Goal: Task Accomplishment & Management: Use online tool/utility

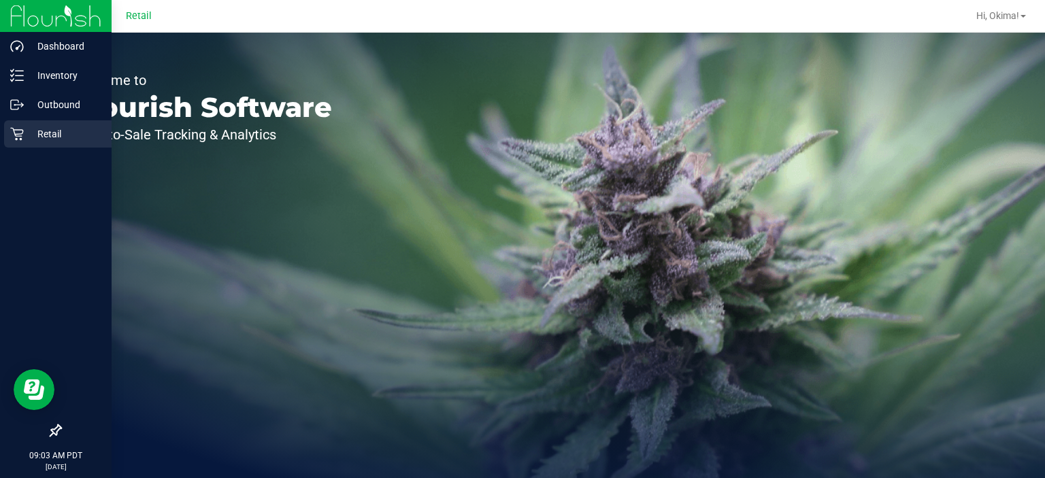
click at [27, 131] on p "Retail" at bounding box center [65, 134] width 82 height 16
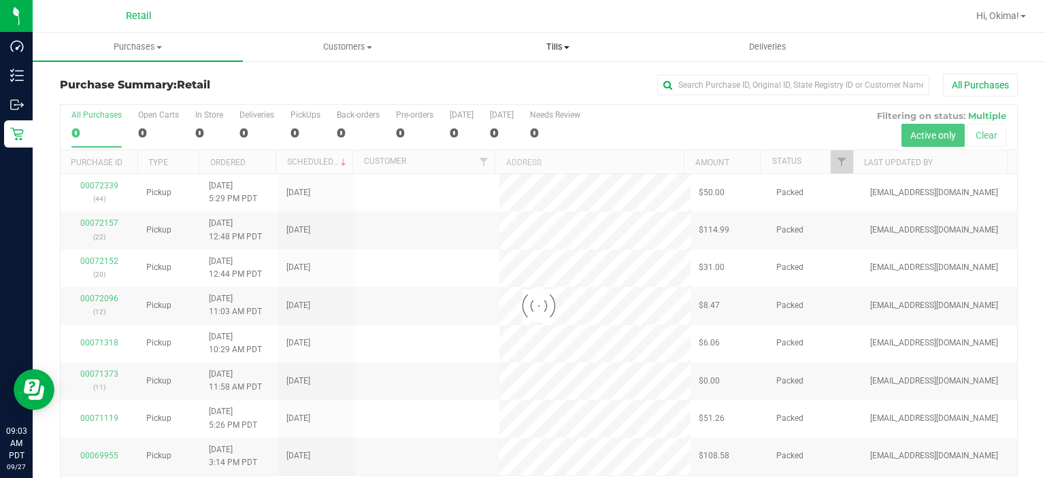
click at [562, 46] on span "Tills" at bounding box center [557, 47] width 209 height 12
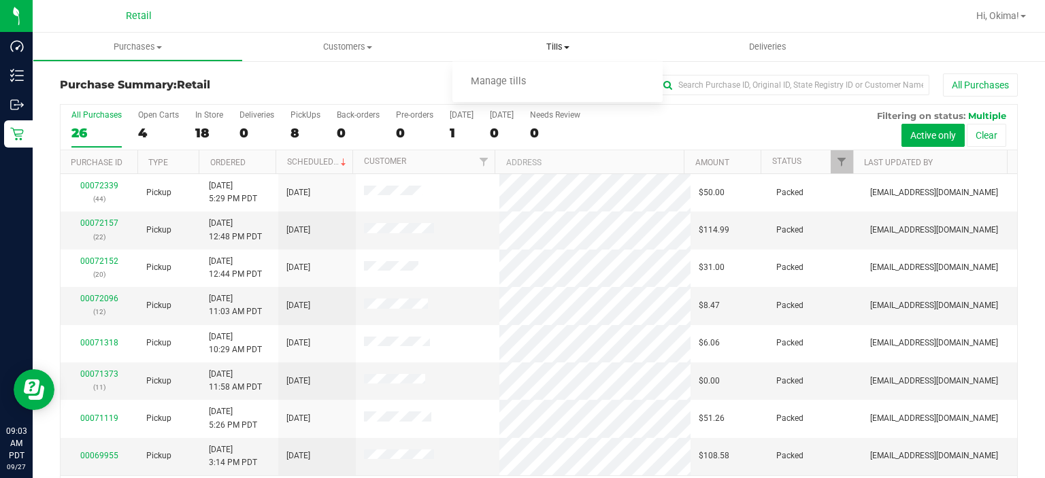
click at [496, 84] on span "Manage tills" at bounding box center [498, 82] width 92 height 12
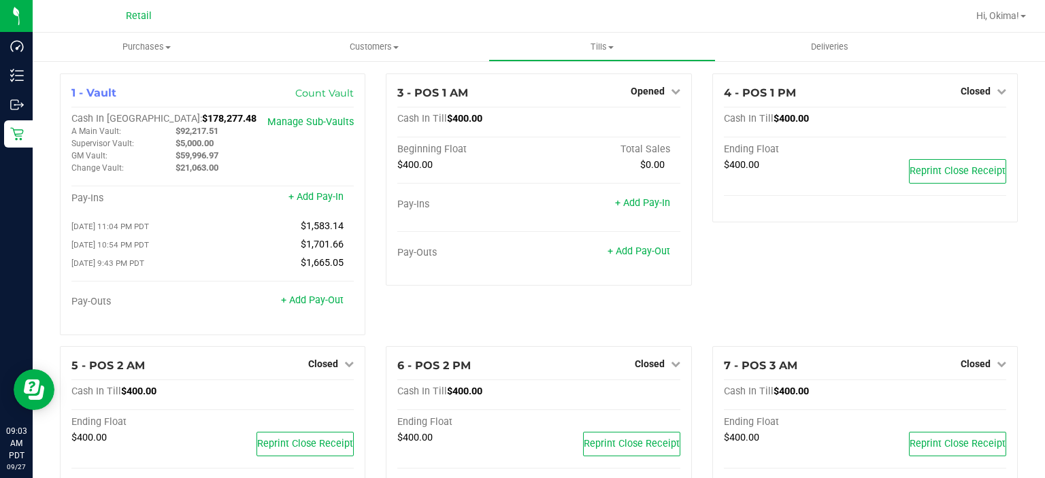
click at [974, 369] on span "Closed" at bounding box center [975, 363] width 30 height 11
click at [971, 393] on link "Open Till" at bounding box center [975, 391] width 36 height 11
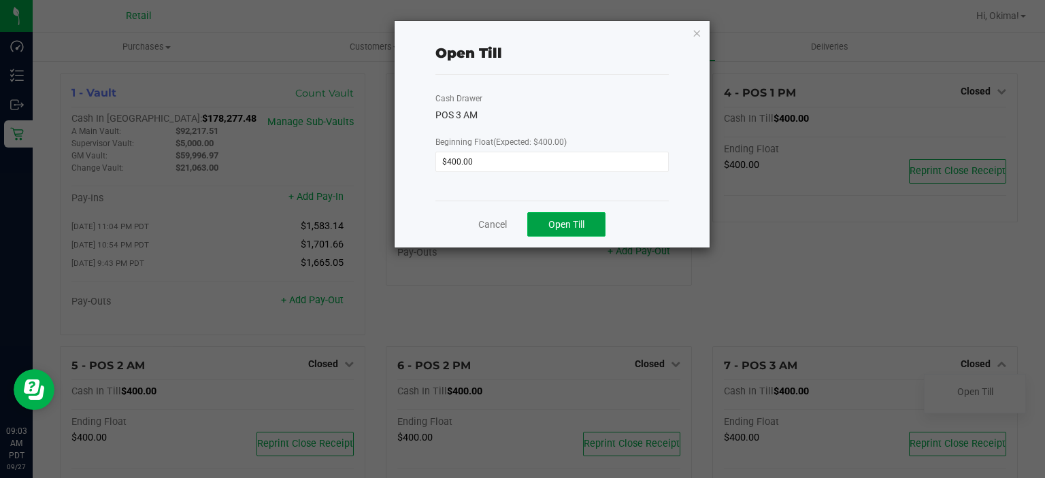
click at [586, 229] on button "Open Till" at bounding box center [566, 224] width 78 height 24
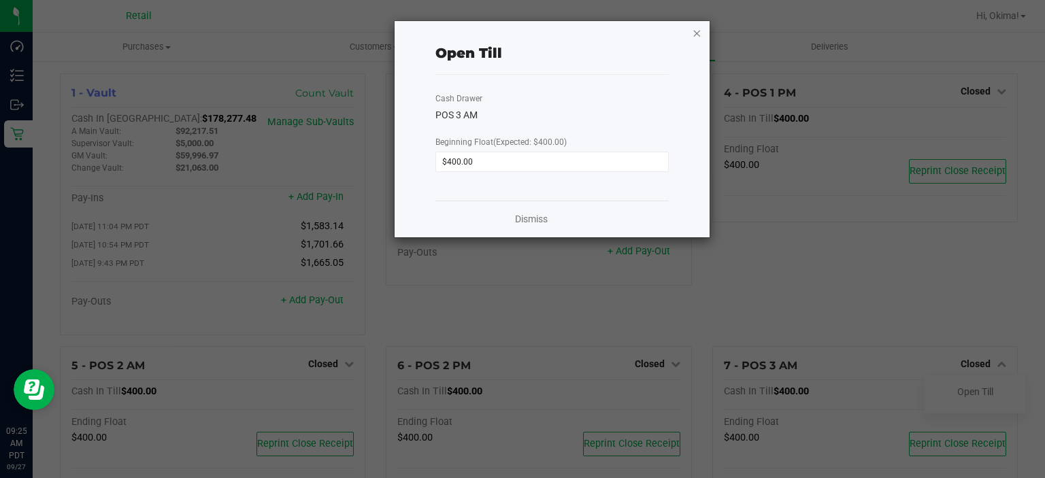
click at [696, 27] on icon "button" at bounding box center [697, 32] width 10 height 16
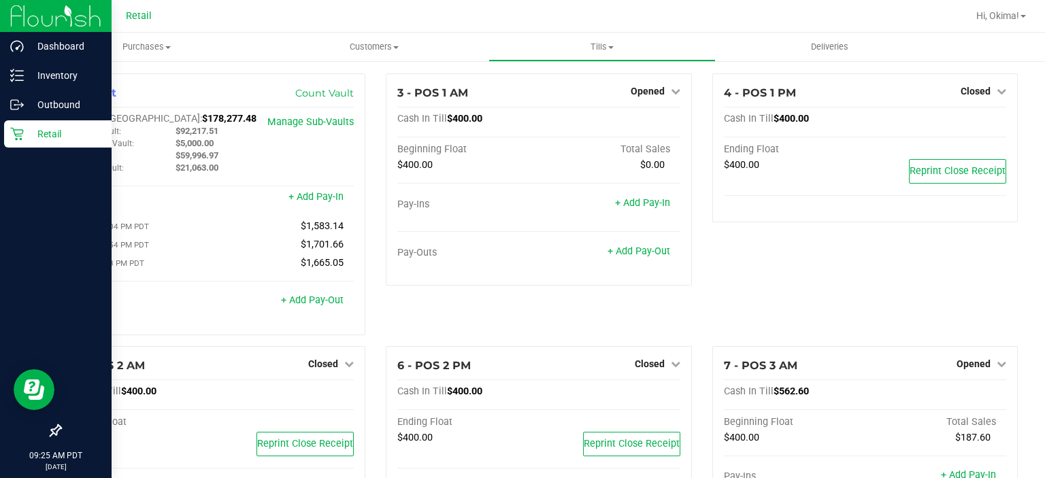
click at [14, 128] on icon at bounding box center [17, 134] width 14 height 14
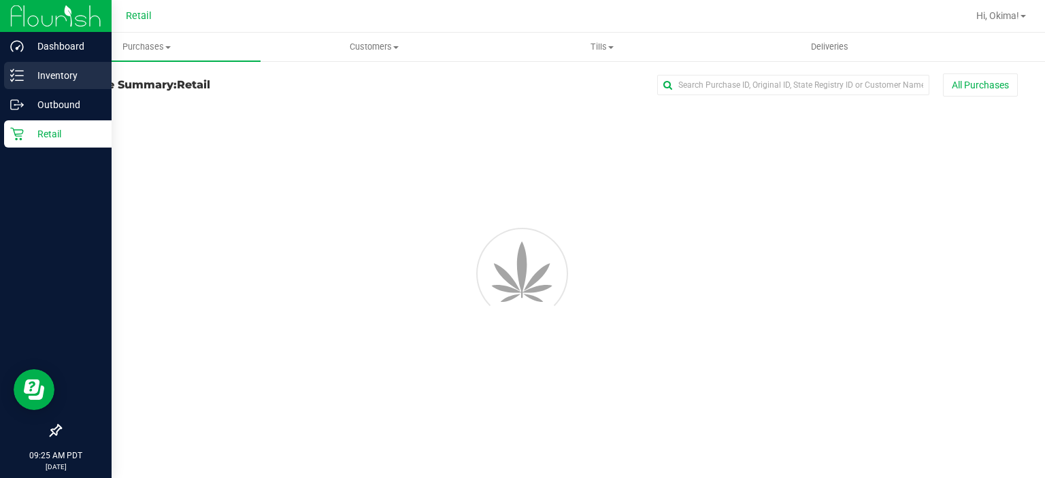
click at [16, 75] on line at bounding box center [19, 75] width 7 height 0
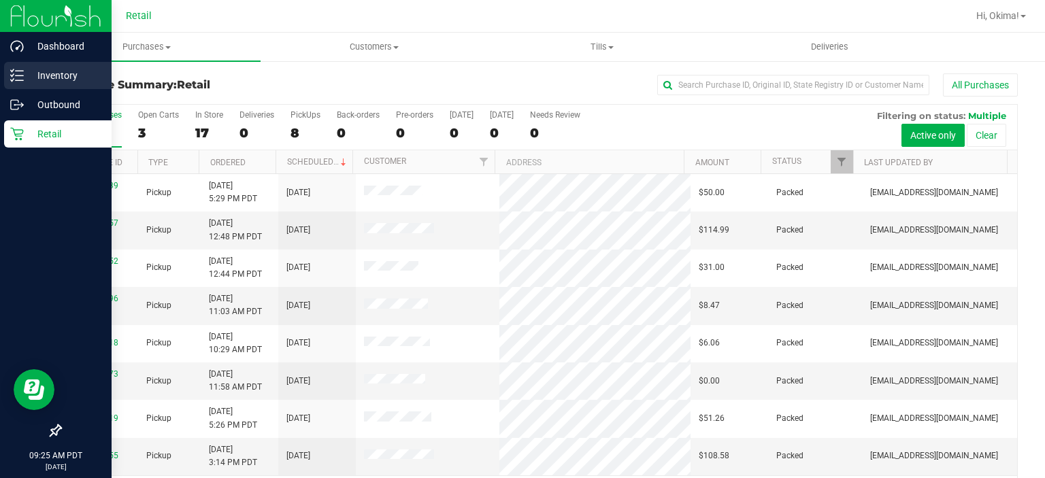
click at [84, 82] on p "Inventory" at bounding box center [65, 75] width 82 height 16
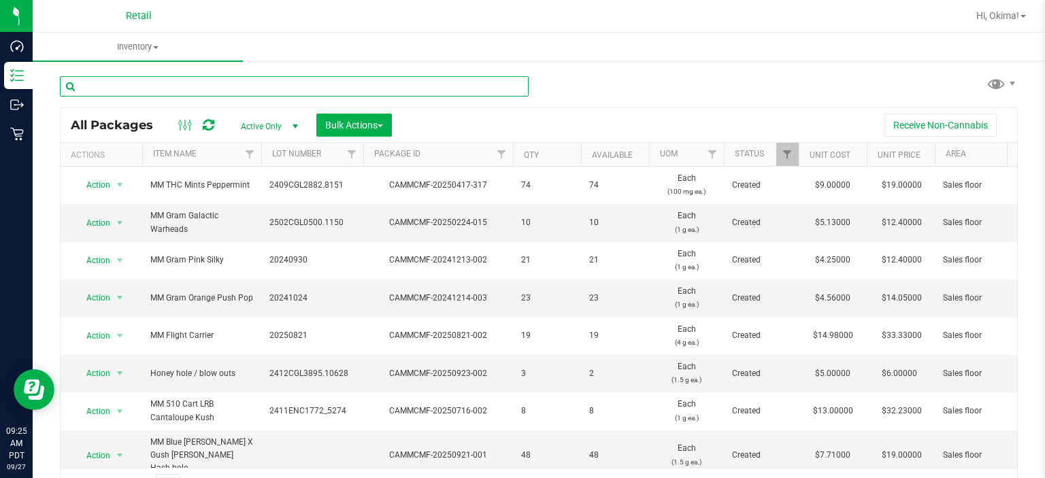
click at [180, 83] on input "text" at bounding box center [294, 86] width 469 height 20
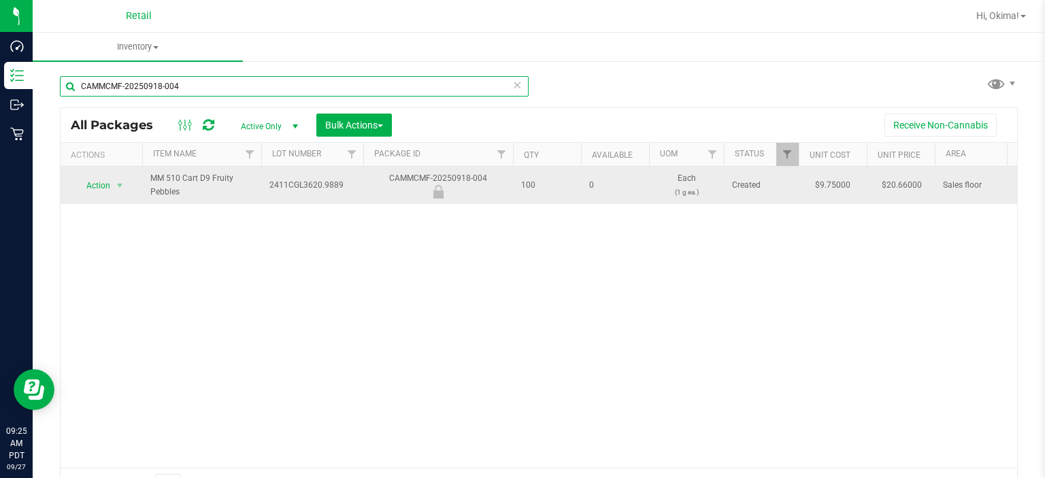
type input "CAMMCMF-20250918-004"
click at [103, 188] on span "Action" at bounding box center [92, 185] width 37 height 19
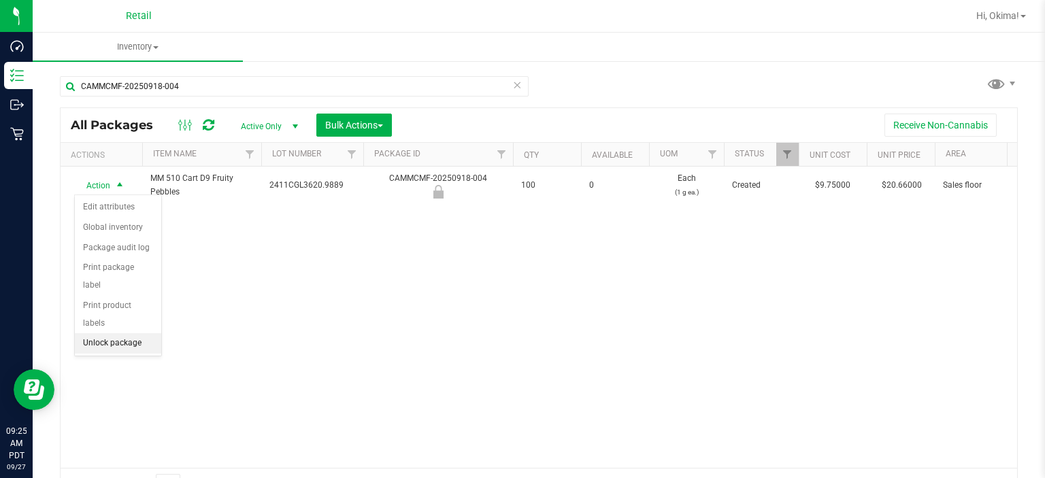
click at [129, 333] on li "Unlock package" at bounding box center [118, 343] width 86 height 20
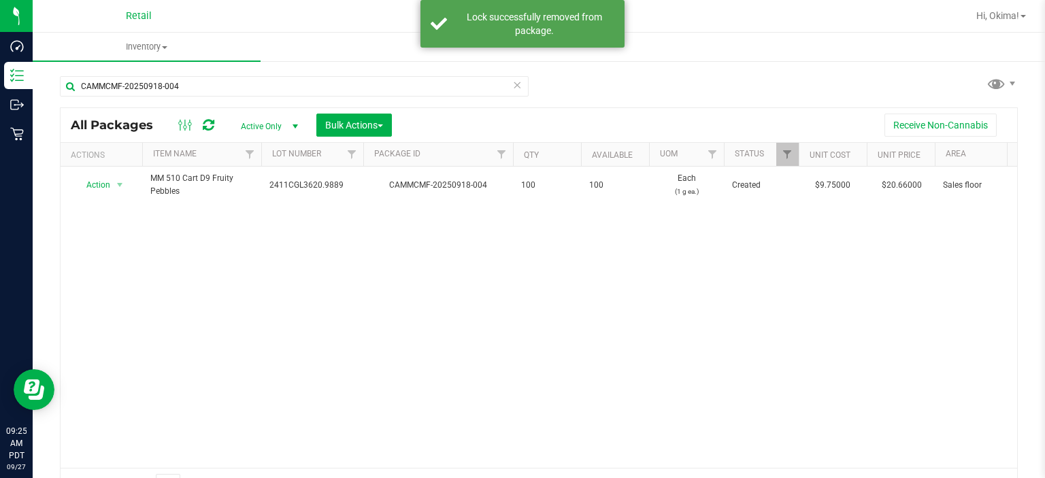
click at [513, 84] on icon at bounding box center [517, 84] width 10 height 16
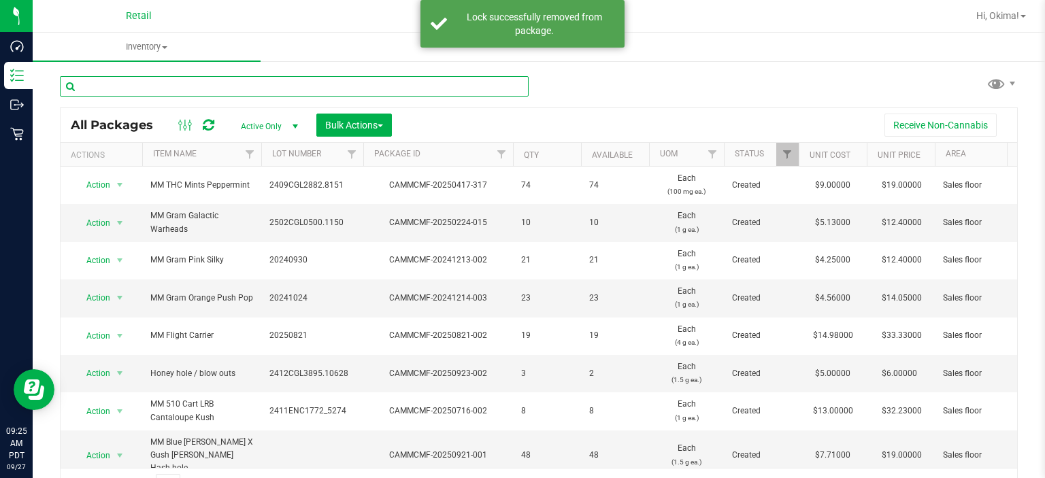
click at [280, 83] on input "text" at bounding box center [294, 86] width 469 height 20
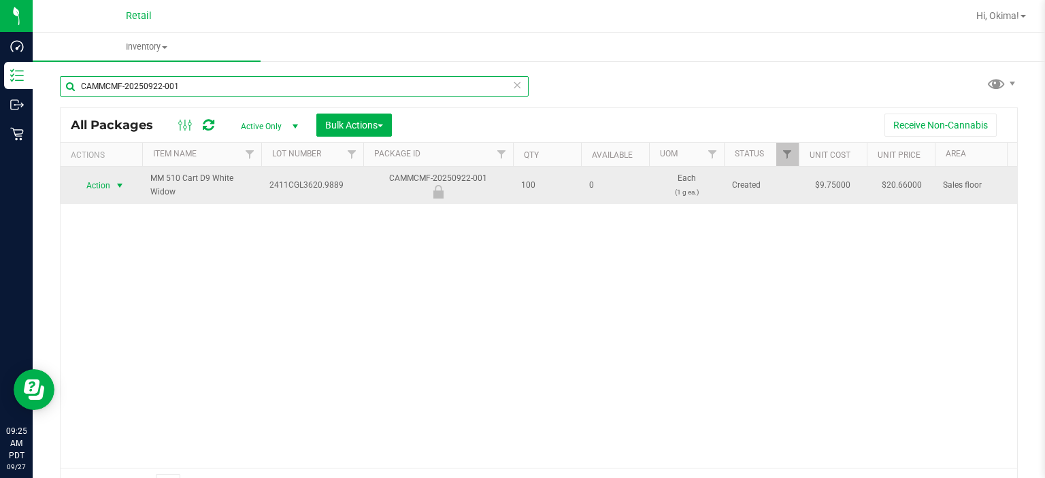
type input "CAMMCMF-20250922-001"
click at [119, 184] on span "select" at bounding box center [119, 185] width 11 height 11
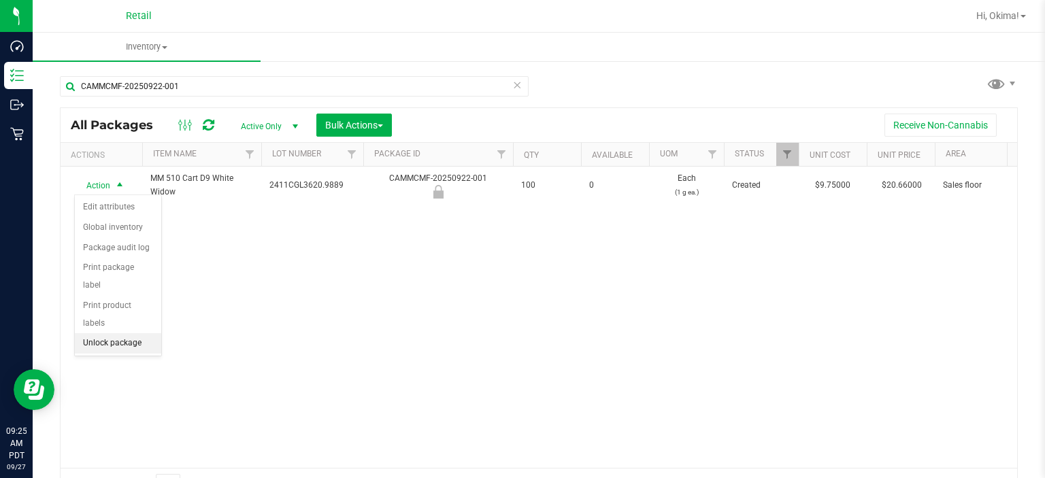
click at [142, 333] on li "Unlock package" at bounding box center [118, 343] width 86 height 20
